Goal: Communication & Community: Participate in discussion

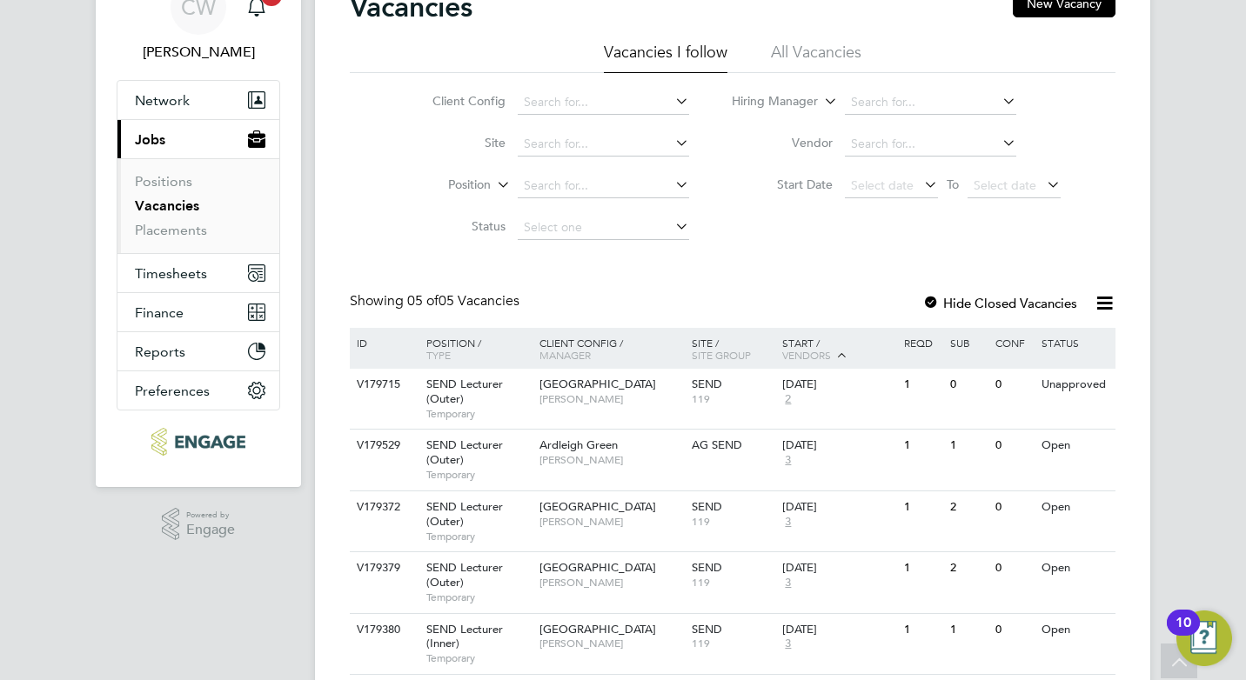
scroll to position [144, 0]
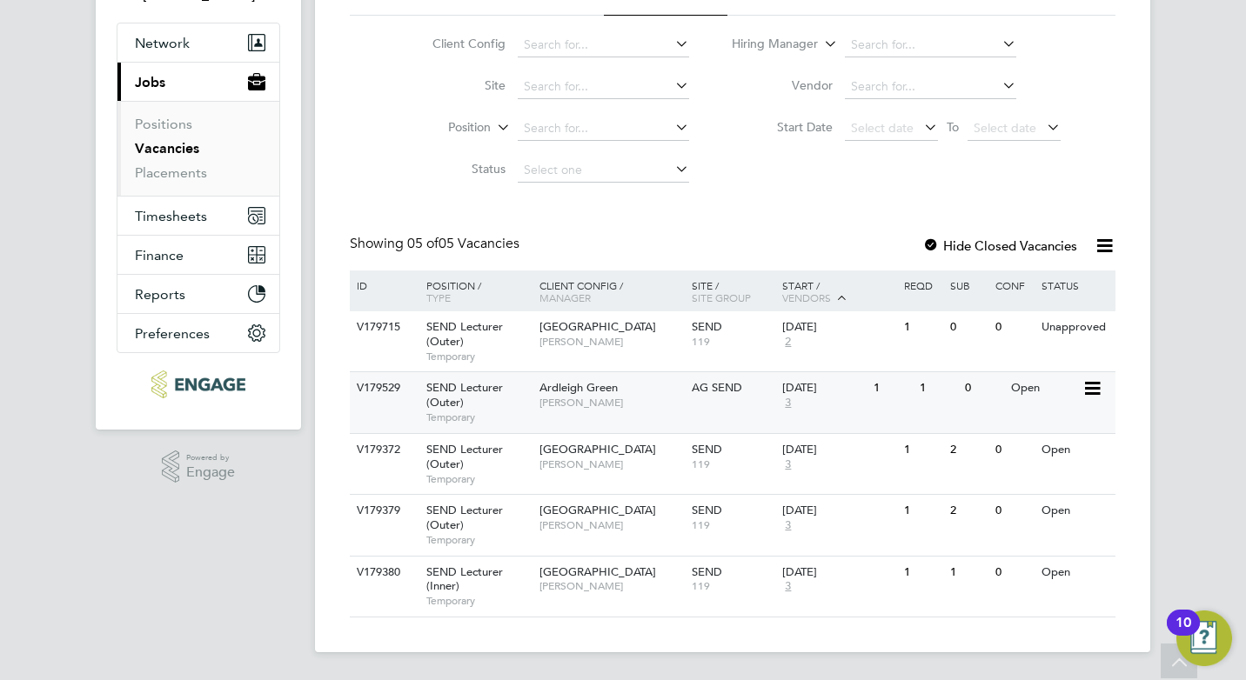
click at [600, 392] on span "Ardleigh Green" at bounding box center [579, 387] width 78 height 15
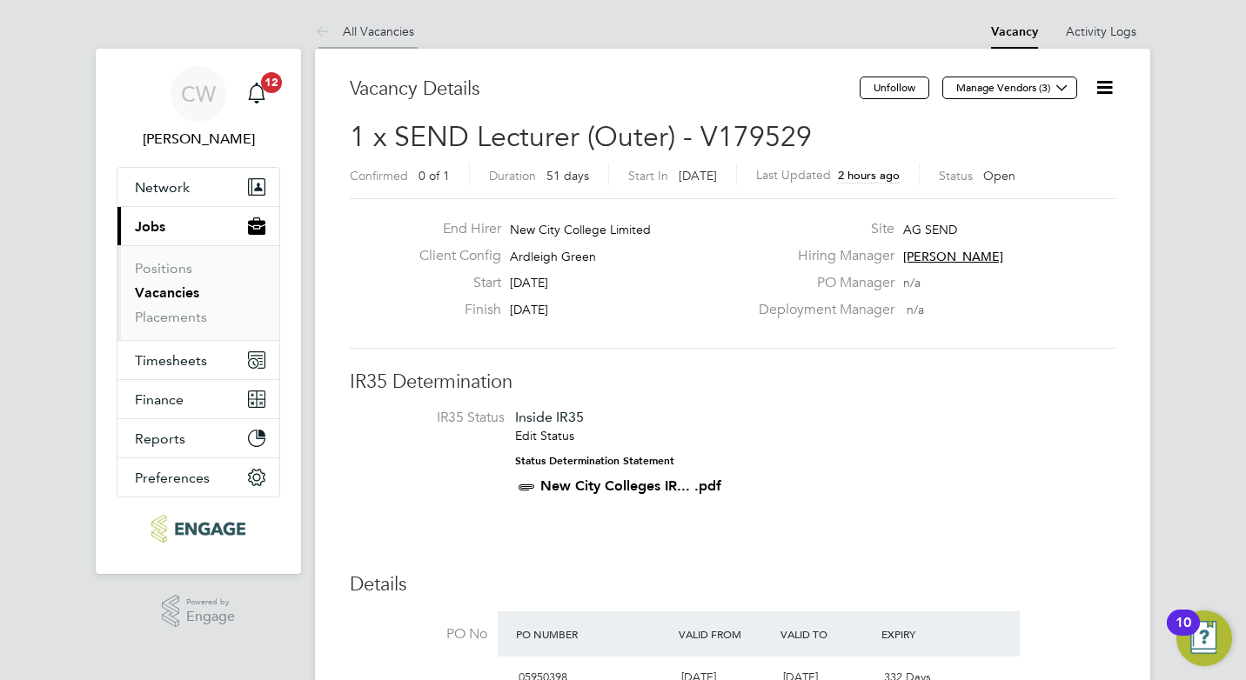
click at [374, 30] on link "All Vacancies" at bounding box center [364, 31] width 99 height 16
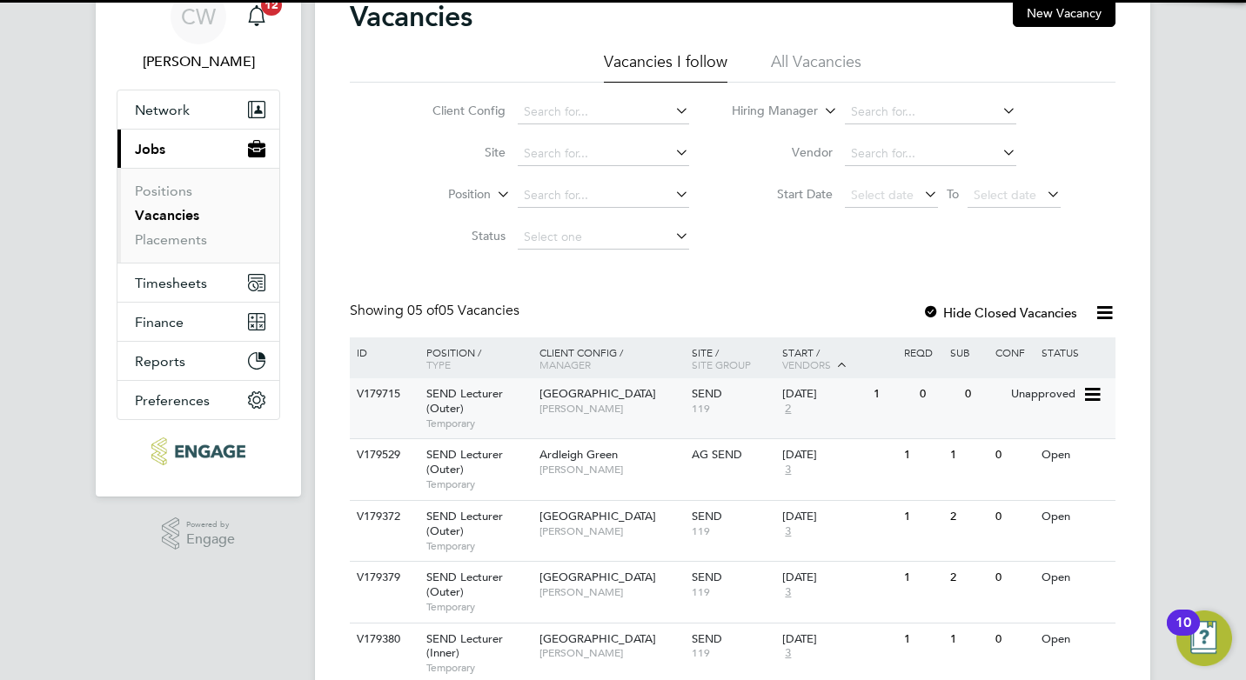
scroll to position [144, 0]
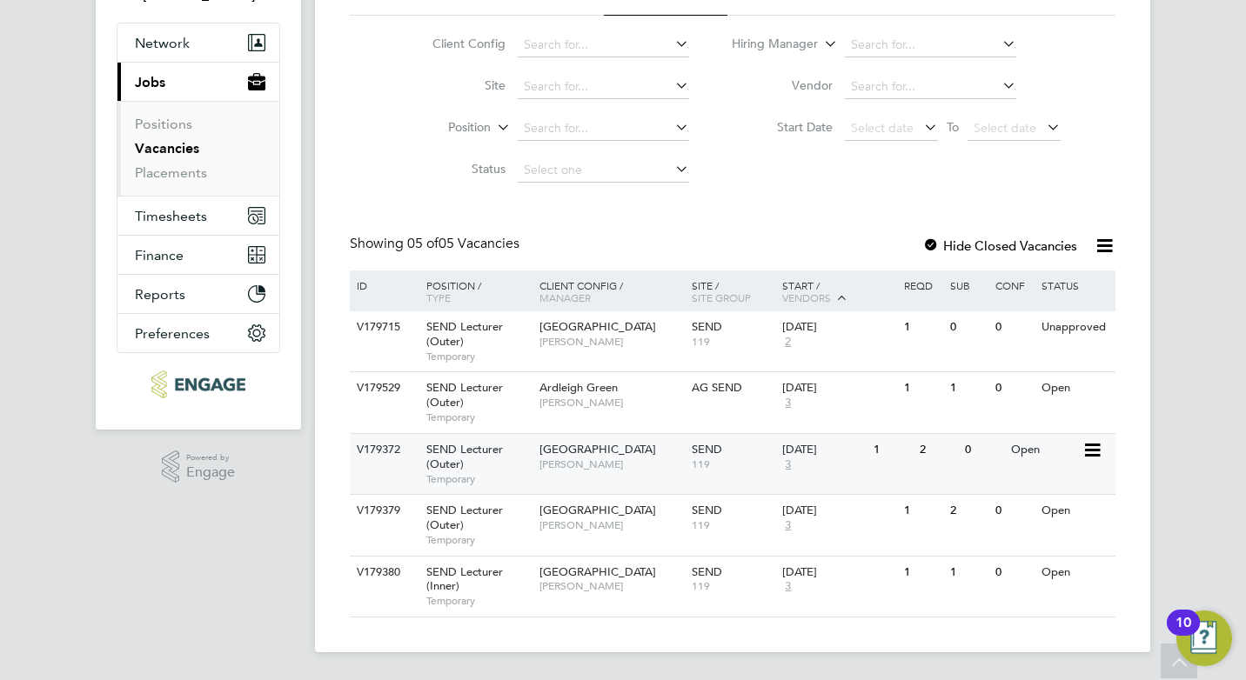
click at [746, 456] on div "SEND 119" at bounding box center [732, 456] width 91 height 45
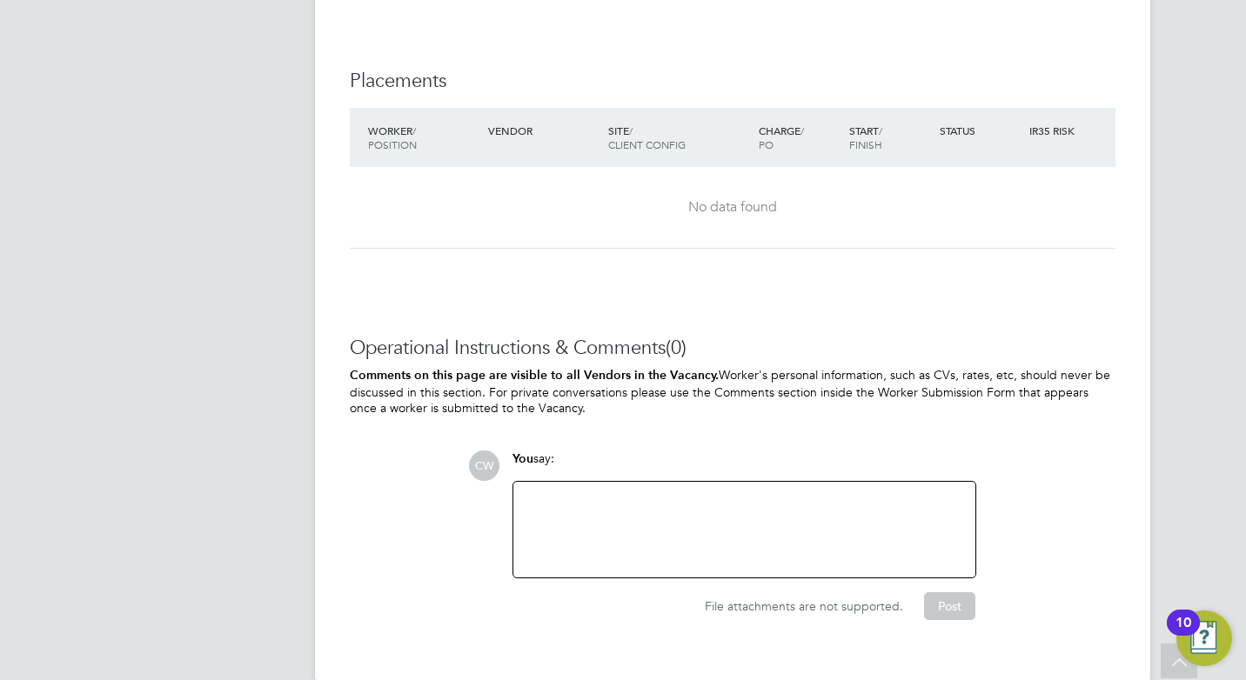
scroll to position [3470, 0]
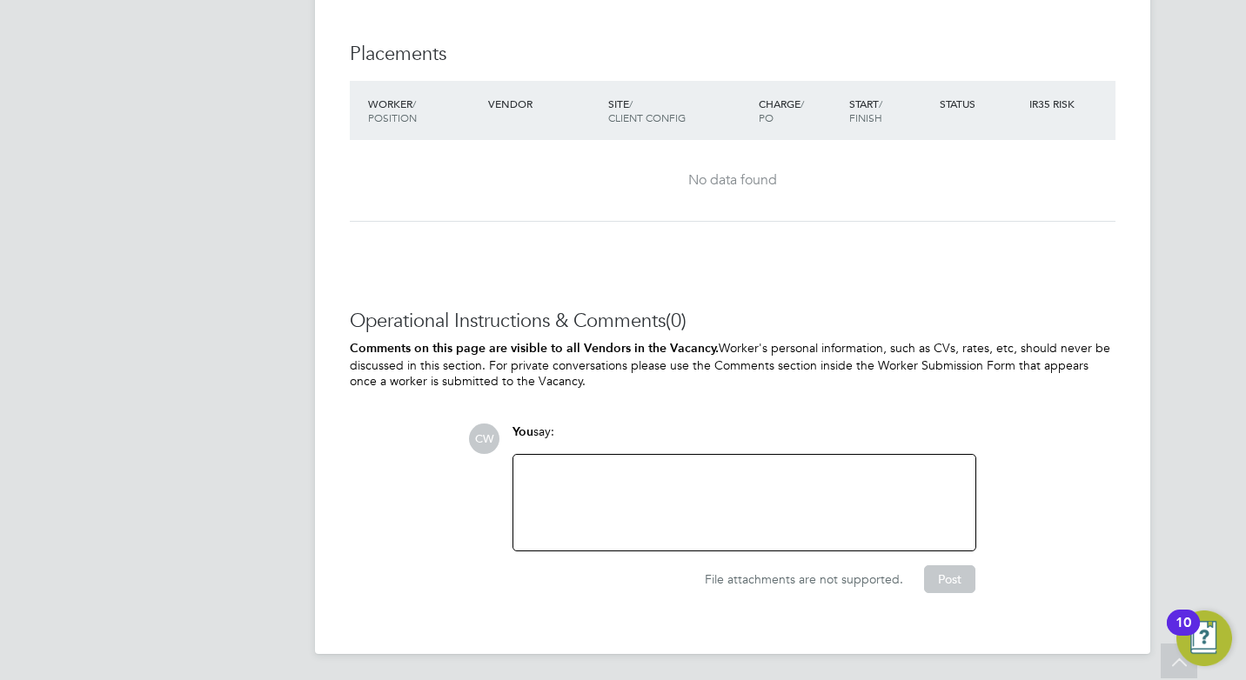
click at [816, 500] on div at bounding box center [744, 503] width 441 height 75
click at [958, 580] on button "Post" at bounding box center [949, 580] width 51 height 28
